Goal: Information Seeking & Learning: Learn about a topic

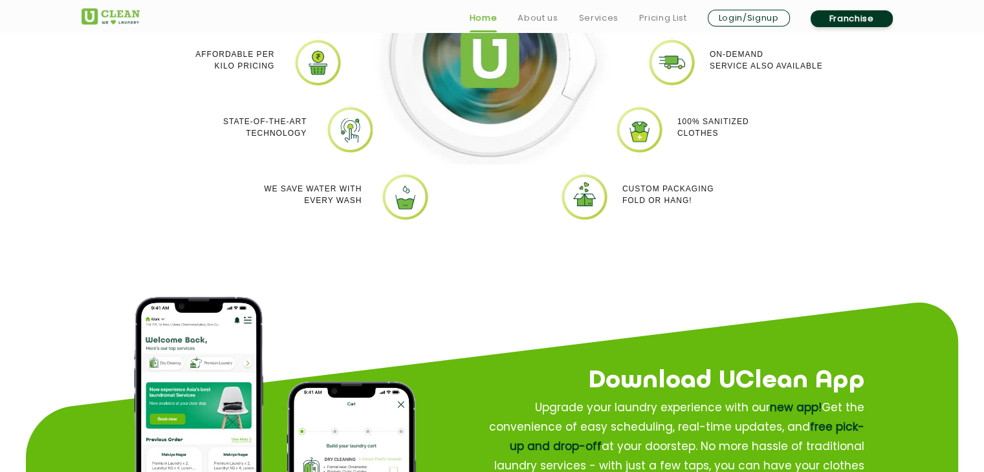
scroll to position [1312, 0]
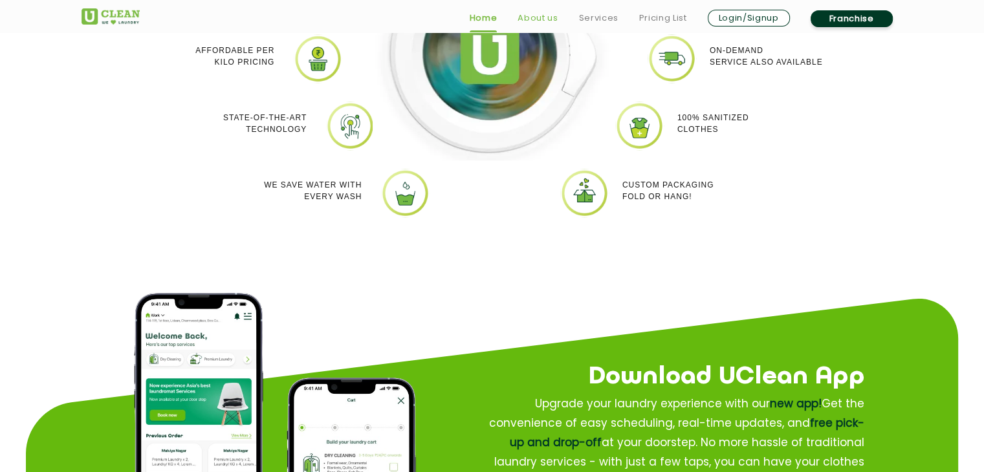
click at [552, 25] on link "About us" at bounding box center [538, 18] width 40 height 16
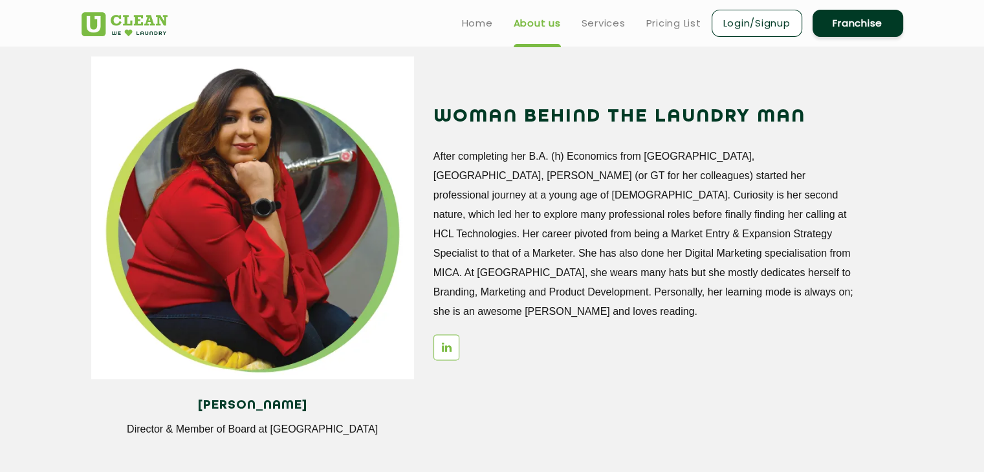
scroll to position [1525, 0]
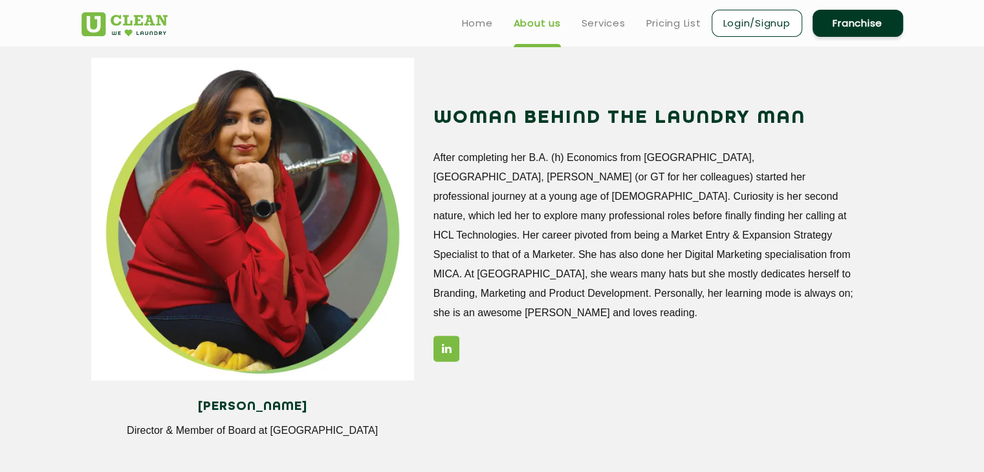
click at [454, 342] on link at bounding box center [446, 349] width 26 height 26
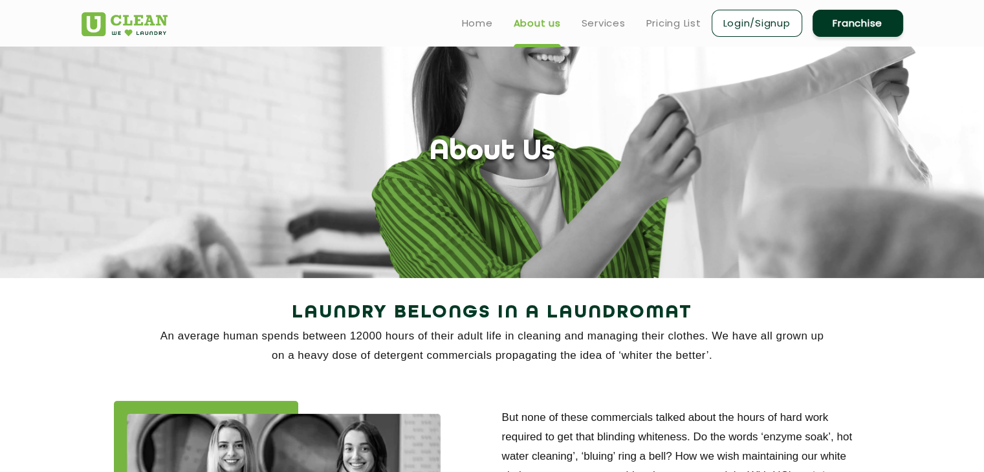
scroll to position [0, 0]
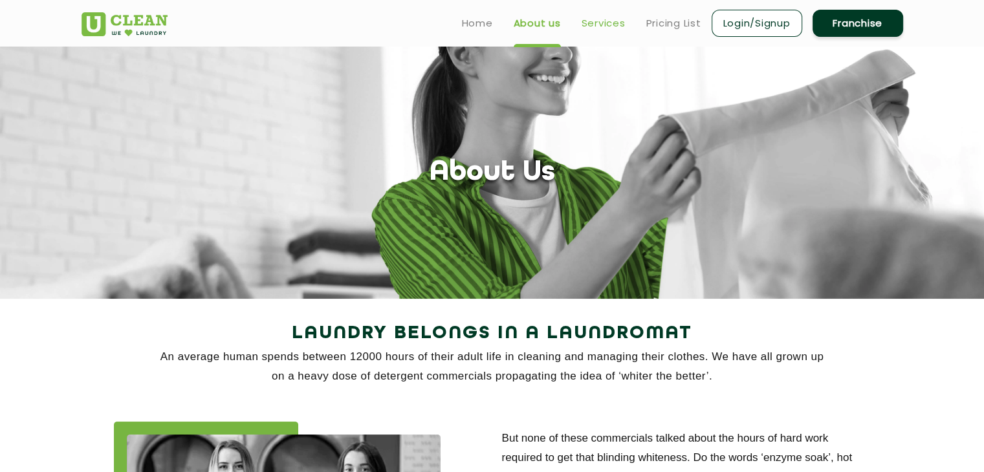
click at [604, 29] on link "Services" at bounding box center [604, 24] width 44 height 16
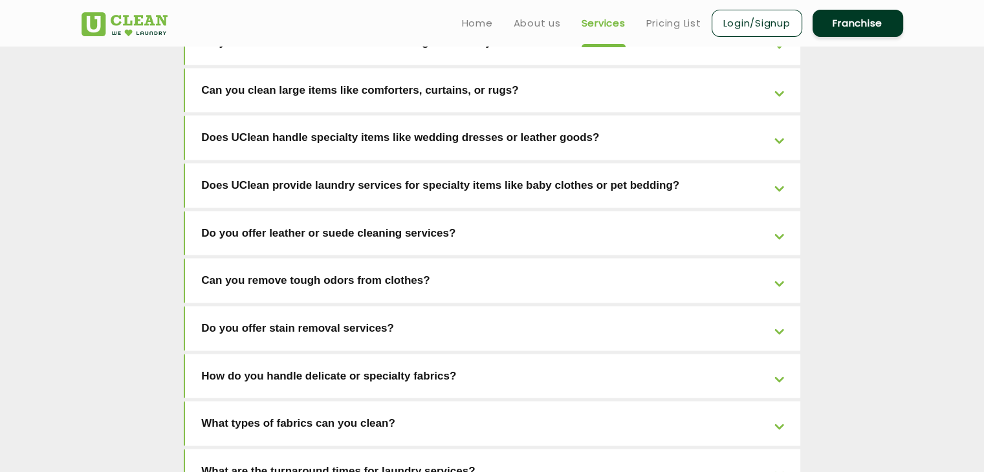
scroll to position [2535, 0]
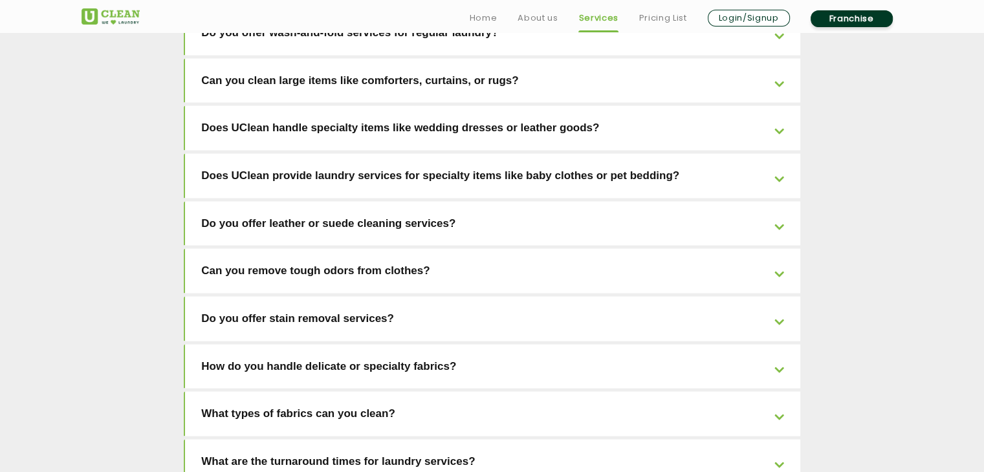
click at [359, 232] on div "What all services does UClean offer? Yes, UClean offers many other services lik…" at bounding box center [492, 128] width 617 height 998
click at [367, 297] on link "Do you offer stain removal services?" at bounding box center [492, 319] width 615 height 45
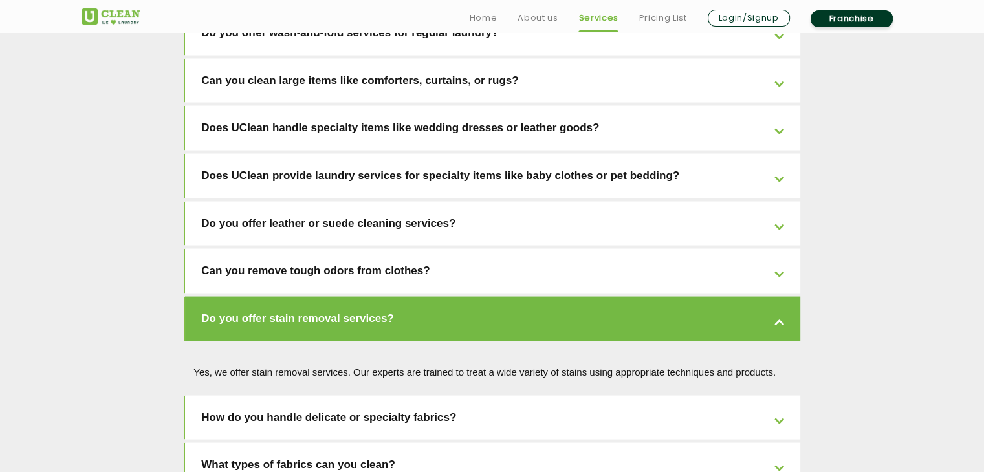
click at [367, 297] on link "Do you offer stain removal services?" at bounding box center [492, 319] width 615 height 45
click at [699, 297] on link "Do you offer stain removal services?" at bounding box center [492, 319] width 615 height 45
click at [786, 297] on link "Do you offer stain removal services?" at bounding box center [492, 319] width 615 height 45
click at [782, 297] on link "Do you offer stain removal services?" at bounding box center [492, 319] width 615 height 45
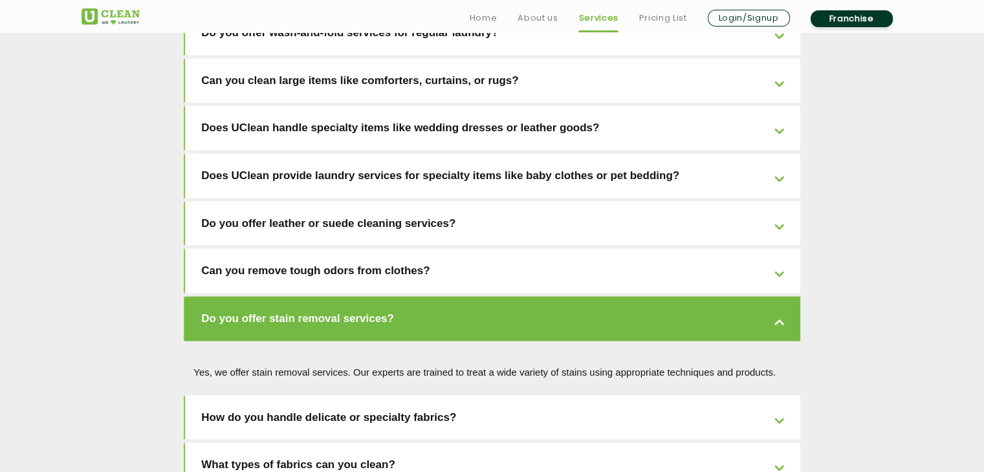
click at [782, 297] on link "Do you offer stain removal services?" at bounding box center [492, 319] width 615 height 45
click at [840, 298] on div "What all services does UClean offer? Yes, UClean offers many other services lik…" at bounding box center [492, 149] width 841 height 1084
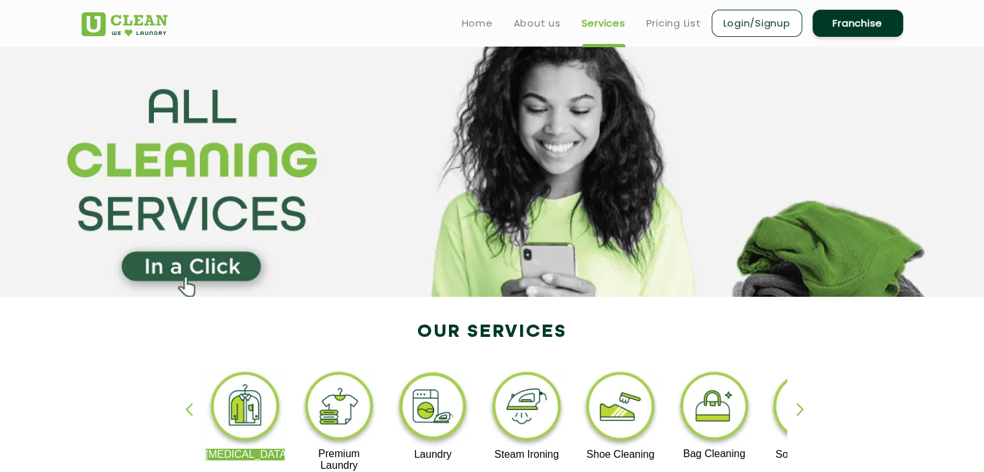
scroll to position [0, 0]
